Goal: Task Accomplishment & Management: Manage account settings

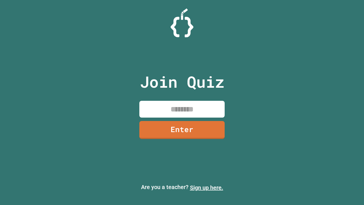
click at [204, 188] on link "Sign up here." at bounding box center [206, 187] width 33 height 7
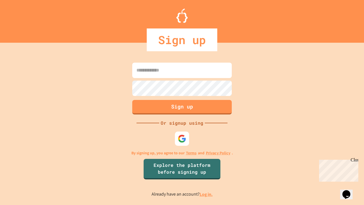
click at [207, 194] on link "Log in." at bounding box center [206, 194] width 13 height 6
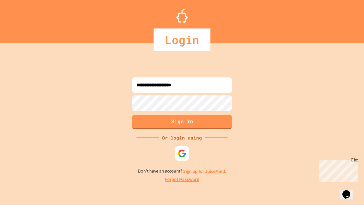
type input "**********"
